Goal: Transaction & Acquisition: Purchase product/service

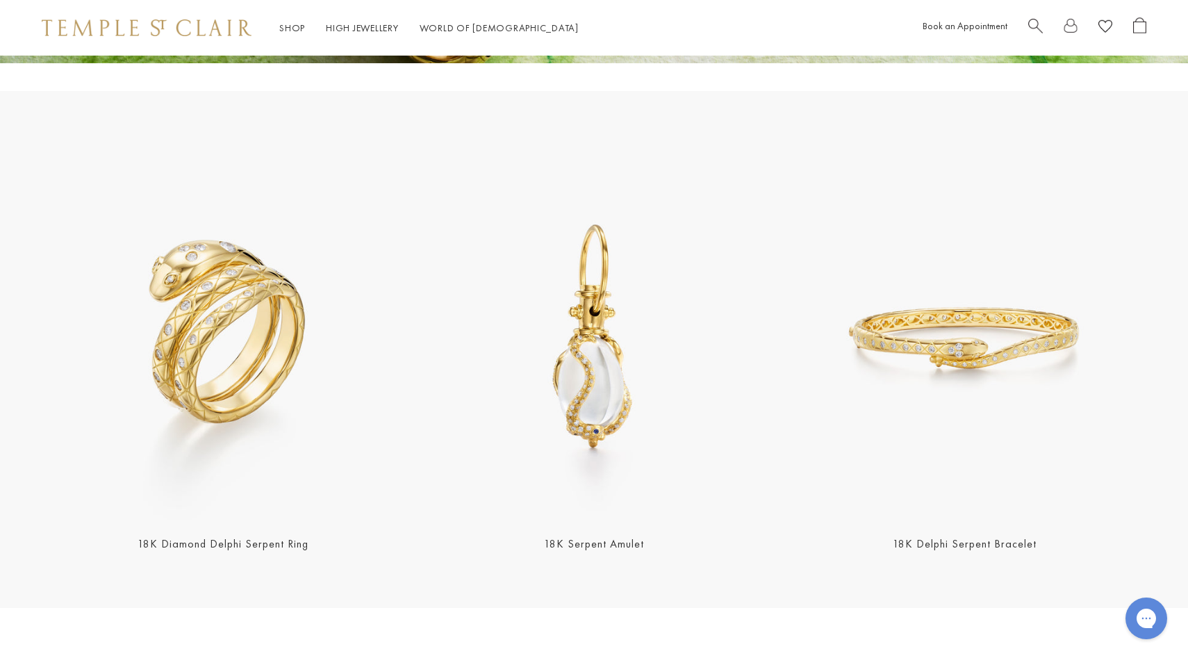
scroll to position [410, 0]
click at [317, 347] on img at bounding box center [223, 337] width 363 height 363
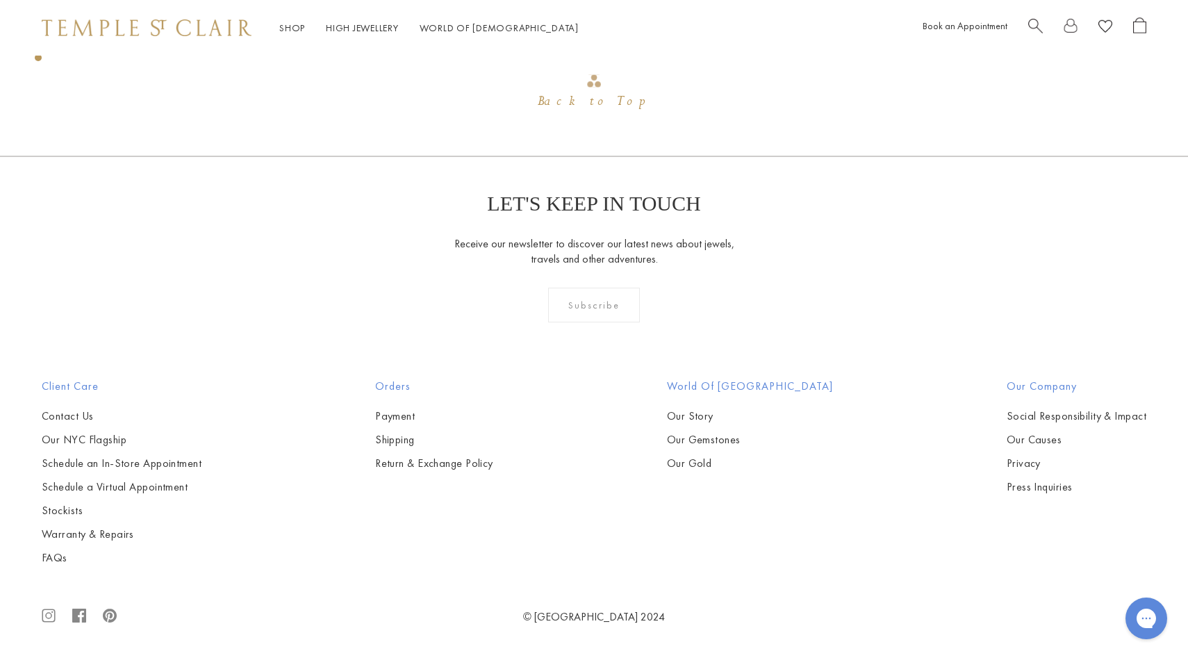
scroll to position [2285, 0]
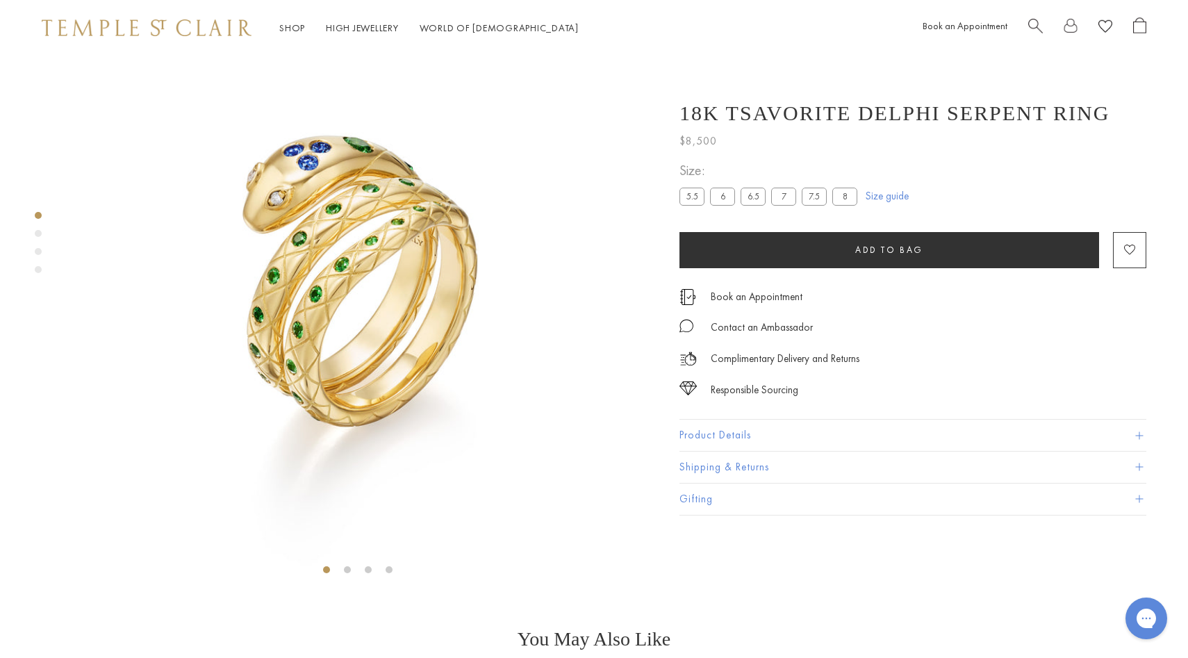
scroll to position [56, 0]
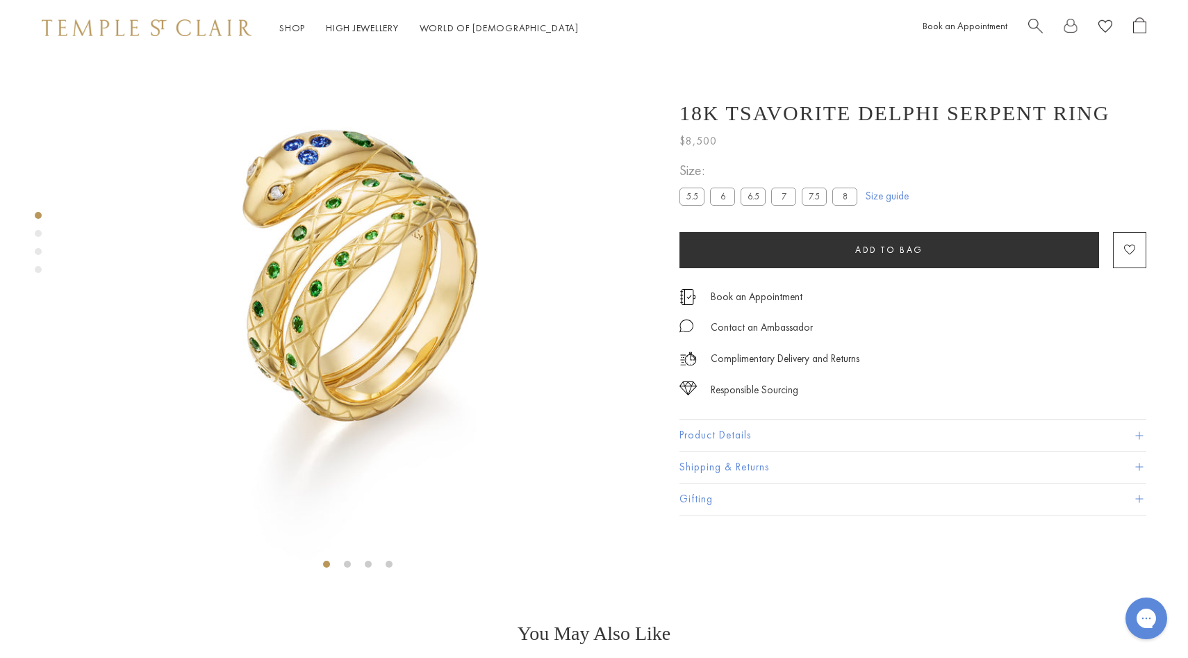
click at [783, 198] on label "7" at bounding box center [783, 196] width 25 height 17
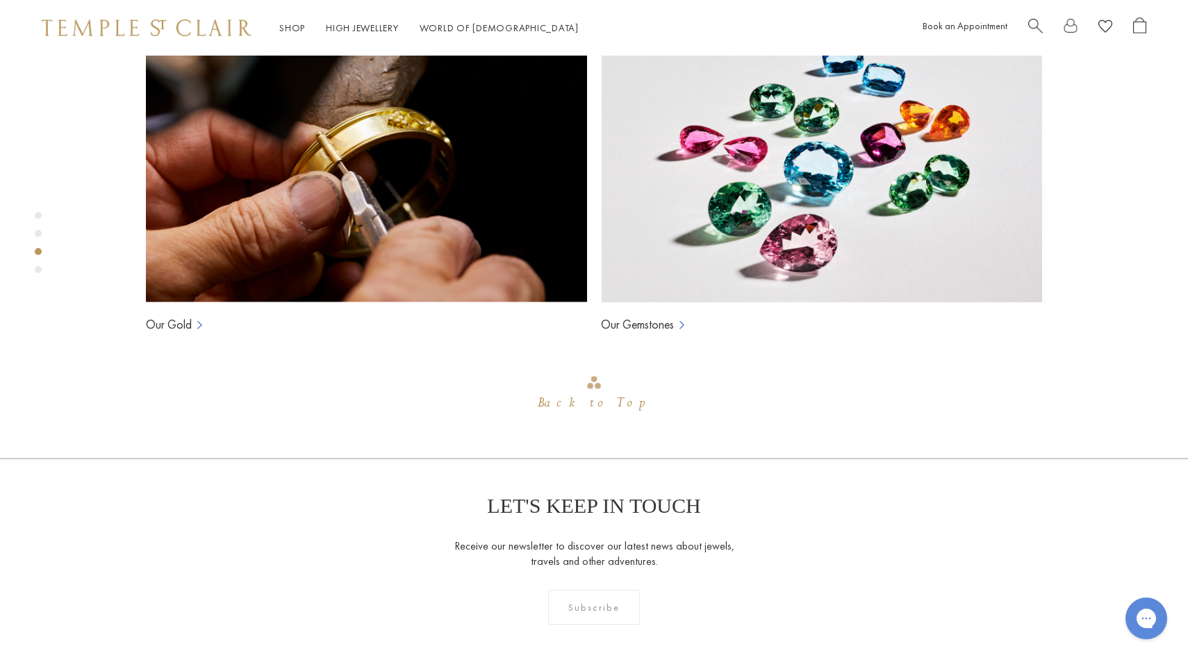
scroll to position [1136, 0]
